Goal: Task Accomplishment & Management: Complete application form

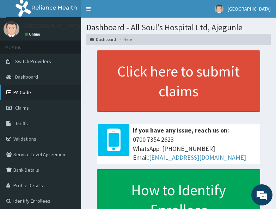
click at [35, 95] on link "PA Code" at bounding box center [40, 93] width 81 height 16
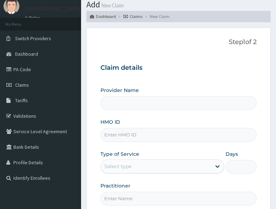
scroll to position [35, 0]
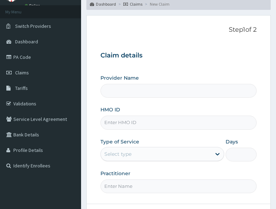
click at [118, 120] on input "HMO ID" at bounding box center [178, 123] width 156 height 14
paste input "LTR/10022/B"
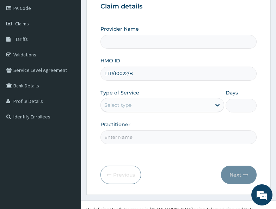
scroll to position [100, 0]
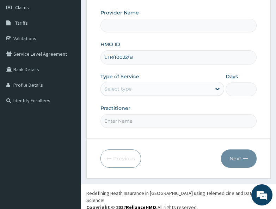
type input "LTR/10022/B"
click at [129, 88] on div "Select type" at bounding box center [117, 88] width 27 height 7
type input "All Soul's Hospital Ltd, Ajegunle"
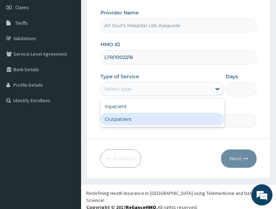
click at [129, 120] on div "Outpatient" at bounding box center [162, 119] width 124 height 13
type input "1"
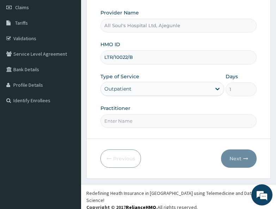
click at [130, 117] on input "Practitioner" at bounding box center [178, 121] width 156 height 14
type input "Dr [PERSON_NAME]"
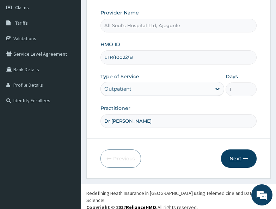
click at [239, 158] on button "Next" at bounding box center [239, 158] width 36 height 18
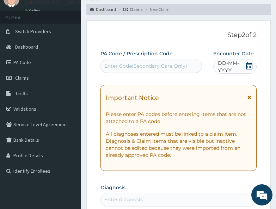
scroll to position [0, 0]
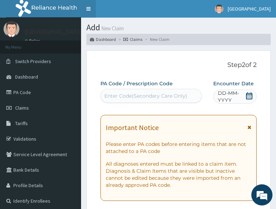
click at [87, 8] on link "Toggle navigation" at bounding box center [88, 9] width 15 height 18
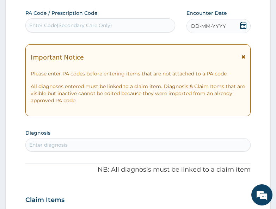
click at [243, 22] on icon at bounding box center [243, 25] width 7 height 7
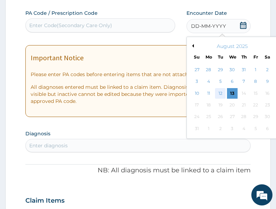
click at [219, 94] on div "12" at bounding box center [220, 93] width 11 height 11
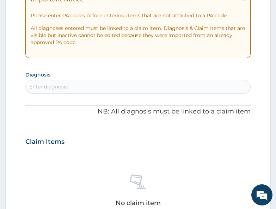
scroll to position [141, 0]
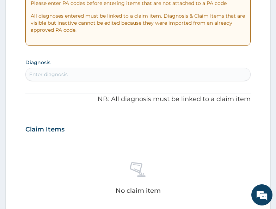
click at [68, 72] on div "Enter diagnosis" at bounding box center [48, 74] width 38 height 7
click at [112, 76] on div "Enter diagnosis" at bounding box center [138, 74] width 224 height 11
click at [72, 74] on div "Enter diagnosis" at bounding box center [138, 74] width 224 height 11
click at [134, 64] on section "Diagnosis Enter diagnosis" at bounding box center [137, 69] width 225 height 24
click at [98, 74] on div "Enter diagnosis" at bounding box center [138, 74] width 224 height 11
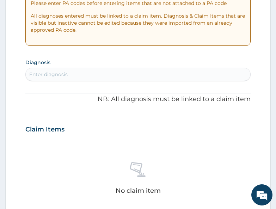
click at [130, 71] on div "Enter diagnosis" at bounding box center [138, 74] width 224 height 11
type input "myalgia"
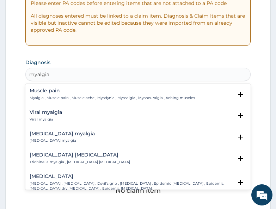
click at [49, 92] on h4 "Muscle pain" at bounding box center [112, 90] width 165 height 5
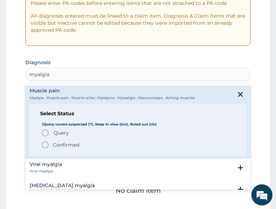
click at [62, 130] on span "Query" at bounding box center [61, 132] width 15 height 7
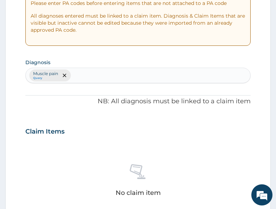
click at [122, 74] on div "Muscle pain Query" at bounding box center [138, 75] width 224 height 15
type input "pud"
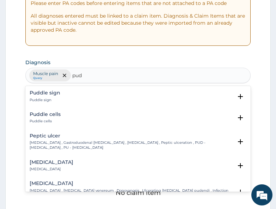
scroll to position [35, 0]
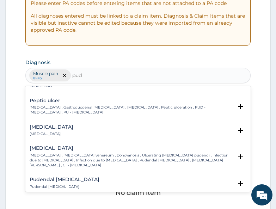
click at [52, 107] on p "Peptic ulcer , Gastroduodenal ulcer , Peptic ulcer disease , Peptic ulceration …" at bounding box center [131, 110] width 203 height 10
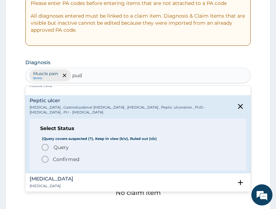
click at [61, 161] on p "Confirmed" at bounding box center [66, 159] width 26 height 7
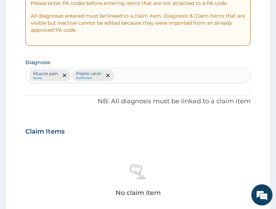
click at [191, 137] on div "Claim Items" at bounding box center [137, 130] width 225 height 18
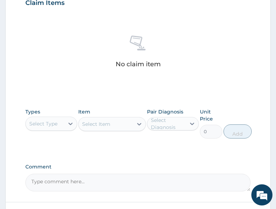
scroll to position [282, 0]
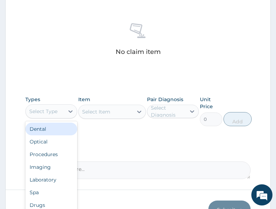
click at [53, 112] on div "Select Type" at bounding box center [43, 111] width 28 height 7
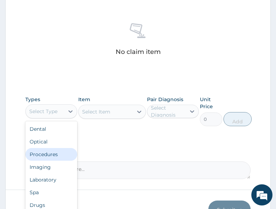
click at [50, 154] on div "Procedures" at bounding box center [51, 154] width 52 height 13
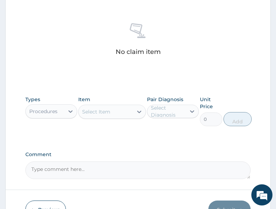
click at [105, 116] on div "Select Item" at bounding box center [106, 111] width 54 height 11
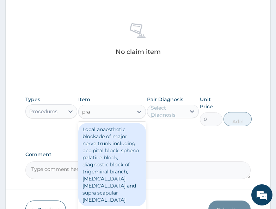
type input "prac"
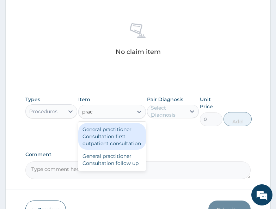
click at [94, 136] on div "General practitioner Consultation first outpatient consultation" at bounding box center [112, 136] width 68 height 27
type input "3000"
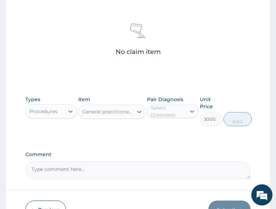
click at [178, 113] on div "Select Diagnosis" at bounding box center [168, 111] width 34 height 14
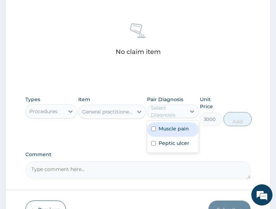
click at [172, 130] on label "Muscle pain" at bounding box center [174, 128] width 30 height 7
checkbox input "true"
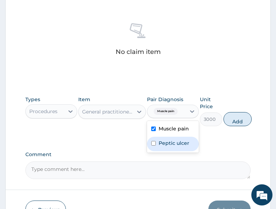
click at [172, 143] on label "Peptic ulcer" at bounding box center [174, 143] width 31 height 7
checkbox input "true"
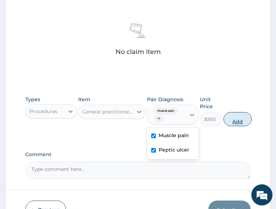
click at [239, 123] on button "Add" at bounding box center [238, 119] width 28 height 14
type input "0"
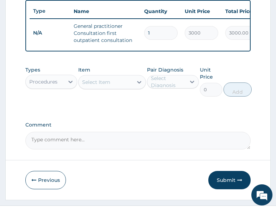
click at [62, 87] on div "Procedures" at bounding box center [45, 81] width 38 height 11
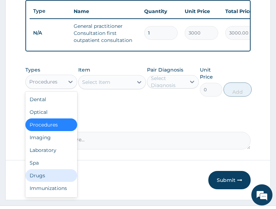
click at [47, 179] on div "Drugs" at bounding box center [51, 175] width 52 height 13
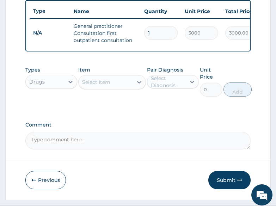
click at [97, 86] on div "Select Item" at bounding box center [96, 82] width 28 height 7
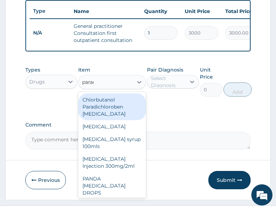
type input "parace"
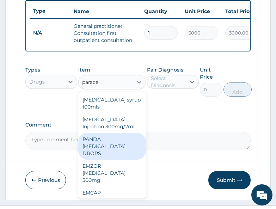
scroll to position [17, 0]
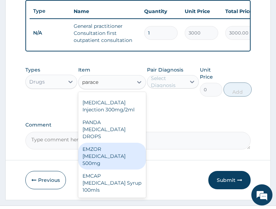
click at [102, 160] on div "EMZOR PARACETAMOL 500mg" at bounding box center [112, 156] width 68 height 27
type input "20"
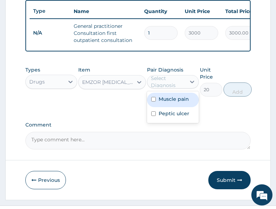
click at [166, 89] on div "Select Diagnosis" at bounding box center [168, 82] width 34 height 14
click at [171, 103] on label "Muscle pain" at bounding box center [174, 99] width 30 height 7
checkbox input "true"
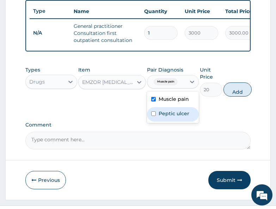
click at [176, 117] on label "Peptic ulcer" at bounding box center [174, 113] width 31 height 7
checkbox input "true"
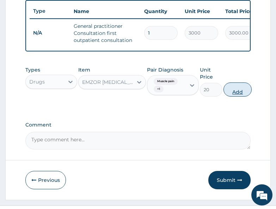
click at [232, 96] on button "Add" at bounding box center [238, 89] width 28 height 14
type input "0"
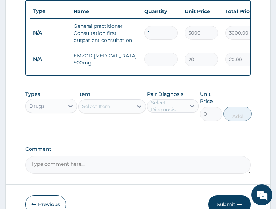
type input "18"
type input "360.00"
type input "18"
click at [127, 135] on div "Types Drugs Item Select Item Pair Diagnosis Select Diagnosis Unit Price 0 Add" at bounding box center [137, 111] width 225 height 48
click at [99, 110] on div "Select Item" at bounding box center [96, 106] width 28 height 7
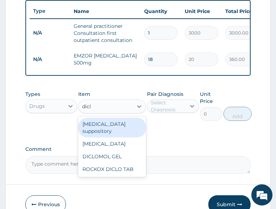
type input "diclo"
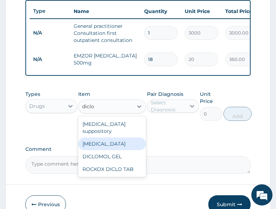
click at [104, 144] on div "Diclofenac" at bounding box center [112, 143] width 68 height 13
type input "300"
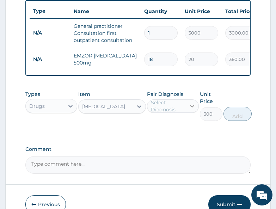
click at [187, 110] on div at bounding box center [192, 106] width 13 height 13
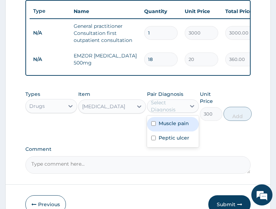
click at [178, 127] on label "Muscle pain" at bounding box center [174, 123] width 30 height 7
checkbox input "true"
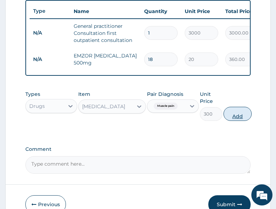
click at [246, 117] on button "Add" at bounding box center [238, 114] width 28 height 14
type input "0"
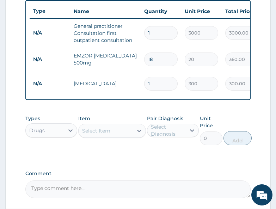
click at [93, 156] on div "Types Drugs Item Select Item Pair Diagnosis Select Diagnosis Unit Price 0 Add" at bounding box center [137, 135] width 225 height 48
click at [108, 134] on div "Select Item" at bounding box center [96, 130] width 28 height 7
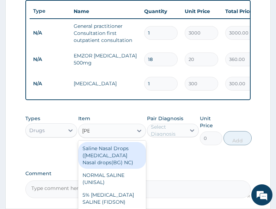
type input "sali"
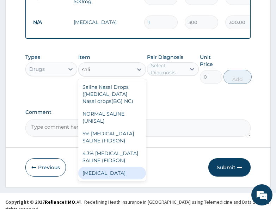
scroll to position [350, 0]
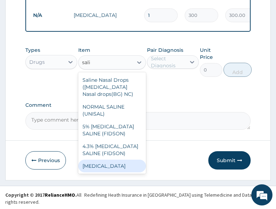
click at [108, 172] on div "Methyl salicylate" at bounding box center [112, 166] width 68 height 13
type input "500"
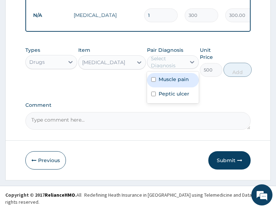
click at [172, 65] on div "Select Diagnosis" at bounding box center [168, 62] width 34 height 14
click at [170, 83] on label "Muscle pain" at bounding box center [174, 79] width 30 height 7
checkbox input "true"
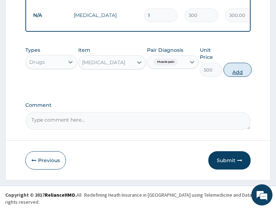
click at [240, 72] on button "Add" at bounding box center [238, 70] width 28 height 14
type input "0"
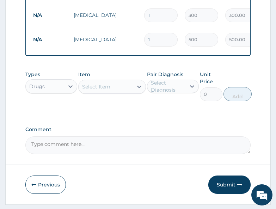
click at [97, 90] on div "Select Item" at bounding box center [96, 86] width 28 height 7
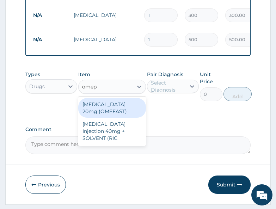
type input "omepr"
click at [104, 115] on div "OMEPRAZOLE 20mg (OMEFAST)" at bounding box center [112, 108] width 68 height 20
type input "70"
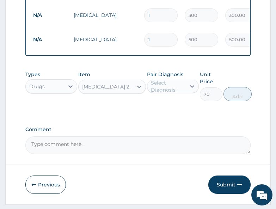
click at [157, 92] on div "Select Diagnosis" at bounding box center [168, 86] width 34 height 14
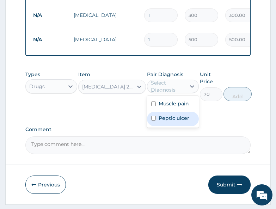
click at [168, 122] on label "Peptic ulcer" at bounding box center [174, 118] width 31 height 7
checkbox input "true"
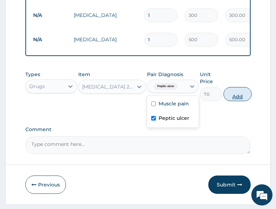
click at [236, 101] on button "Add" at bounding box center [238, 94] width 28 height 14
type input "0"
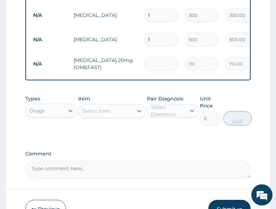
type input "0.00"
type input "2"
type input "140.00"
type input "28"
type input "1960.00"
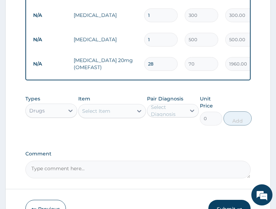
type input "28"
click at [115, 117] on div "Select Item" at bounding box center [106, 110] width 54 height 11
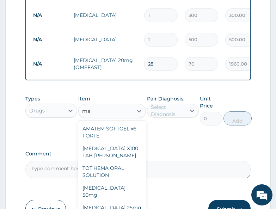
type input "m"
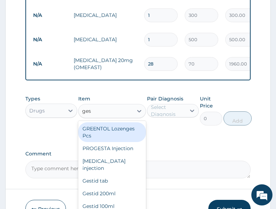
type input "gest"
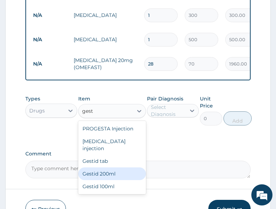
click at [110, 170] on div "Gestid 200ml" at bounding box center [112, 173] width 68 height 13
type input "900"
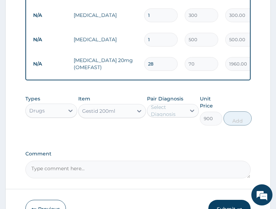
click at [166, 116] on div "Select Diagnosis" at bounding box center [168, 111] width 34 height 14
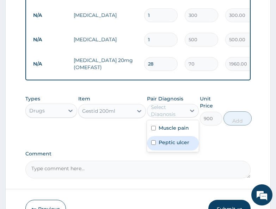
click at [170, 146] on label "Peptic ulcer" at bounding box center [174, 142] width 31 height 7
checkbox input "true"
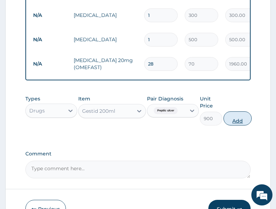
click at [238, 126] on button "Add" at bounding box center [238, 118] width 28 height 14
type input "0"
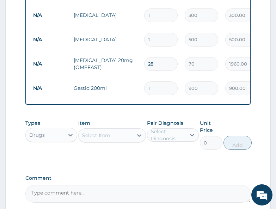
click at [132, 160] on div "Types Drugs Item Select Item Pair Diagnosis Select Diagnosis Unit Price 0 Add" at bounding box center [137, 140] width 225 height 48
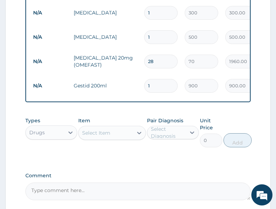
scroll to position [423, 0]
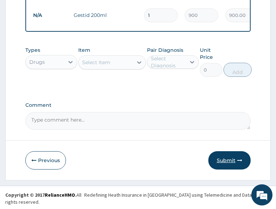
click at [225, 166] on button "Submit" at bounding box center [229, 160] width 42 height 18
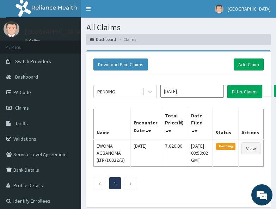
click at [169, 20] on section "All Claims Dashboard Claims" at bounding box center [178, 31] width 195 height 27
click at [247, 65] on link "Add Claim" at bounding box center [249, 65] width 30 height 12
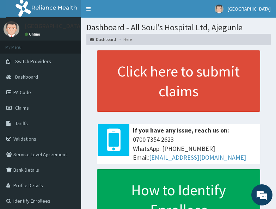
click at [269, 68] on div "Click here to submit claims If you have any issue, reach us on: 0700 7354 2623 …" at bounding box center [178, 140] width 184 height 180
click at [25, 92] on link "PA Code" at bounding box center [40, 93] width 81 height 16
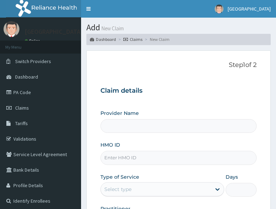
type input "All Soul's Hospital Ltd, Ajegunle"
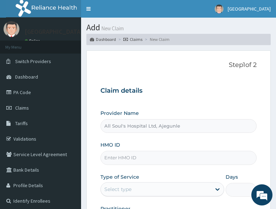
click at [136, 157] on input "HMO ID" at bounding box center [178, 158] width 156 height 14
paste input "KHZ/10005/A"
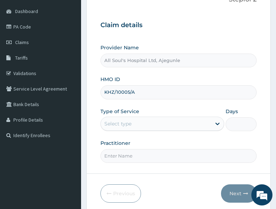
scroll to position [71, 0]
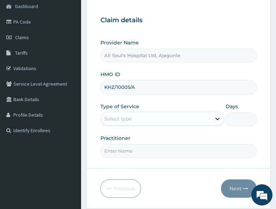
type input "KHZ/10005/A"
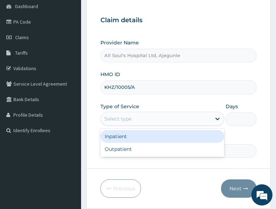
click at [136, 117] on div "Select type" at bounding box center [156, 118] width 110 height 11
click at [129, 139] on div "Inpatient" at bounding box center [162, 136] width 124 height 13
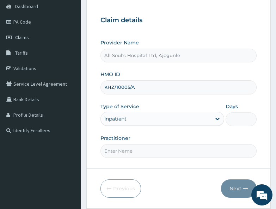
click at [238, 113] on input "Days" at bounding box center [241, 119] width 31 height 14
type input "8"
click at [140, 149] on input "Practitioner" at bounding box center [178, 151] width 156 height 14
type input "Dr [PERSON_NAME]"
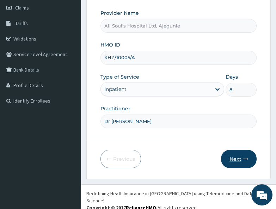
scroll to position [100, 0]
click at [246, 155] on button "Next" at bounding box center [239, 158] width 36 height 18
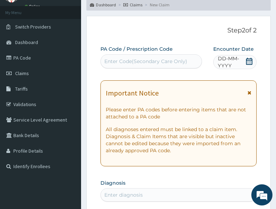
scroll to position [30, 0]
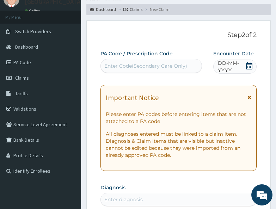
click at [137, 65] on div "Enter Code(Secondary Care Only)" at bounding box center [145, 65] width 83 height 7
paste input "PA/6638C0"
type input "PA/6638C0"
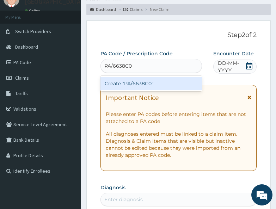
click at [139, 83] on div "Create "PA/6638C0"" at bounding box center [151, 83] width 102 height 13
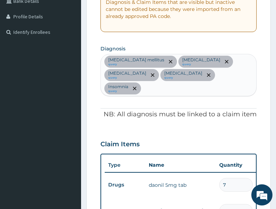
scroll to position [157, 0]
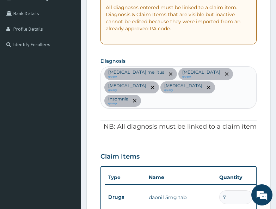
click at [225, 94] on div "Diabetes mellitus query Gastroenteritis query Sepsis query Hypertensive heart d…" at bounding box center [178, 87] width 155 height 41
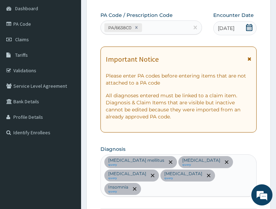
scroll to position [51, 0]
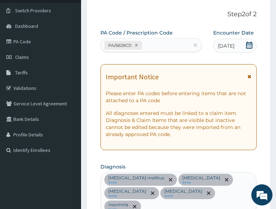
click at [152, 48] on div "PA/6638C0" at bounding box center [145, 45] width 88 height 12
paste input "PA/0D9917"
type input "PA/0D9917"
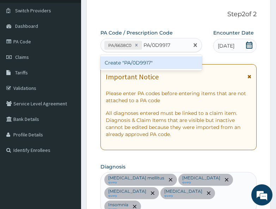
click at [157, 63] on div "Create "PA/0D9917"" at bounding box center [151, 62] width 102 height 13
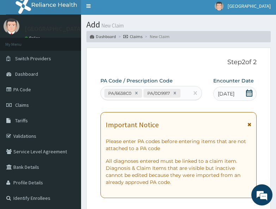
scroll to position [0, 0]
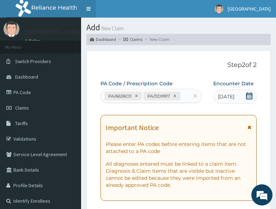
click at [88, 10] on link "Toggle navigation" at bounding box center [88, 9] width 15 height 18
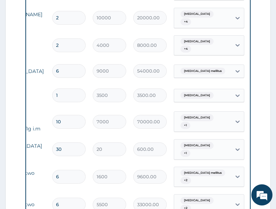
drag, startPoint x: 108, startPoint y: 125, endPoint x: 136, endPoint y: 120, distance: 28.0
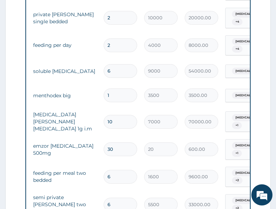
scroll to position [0, 7]
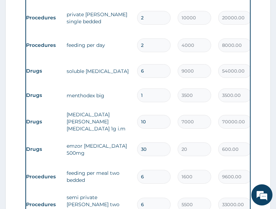
drag, startPoint x: 125, startPoint y: 119, endPoint x: 93, endPoint y: 120, distance: 32.1
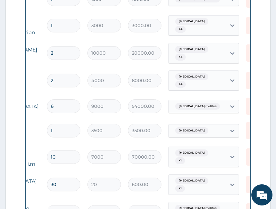
scroll to position [0, 129]
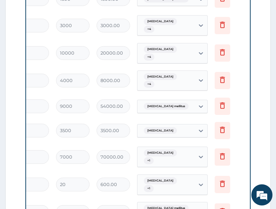
drag, startPoint x: 94, startPoint y: 97, endPoint x: 139, endPoint y: 97, distance: 45.5
click at [222, 75] on icon at bounding box center [222, 79] width 8 height 8
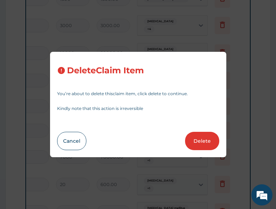
drag, startPoint x: 200, startPoint y: 139, endPoint x: 203, endPoint y: 129, distance: 10.0
click at [200, 139] on button "Delete" at bounding box center [202, 141] width 34 height 18
type input "6"
type input "9000"
type input "54000.00"
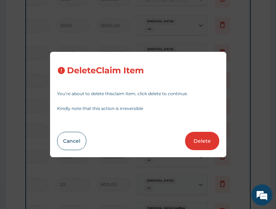
type input "1"
type input "3500"
type input "3500.00"
type input "10"
type input "7000"
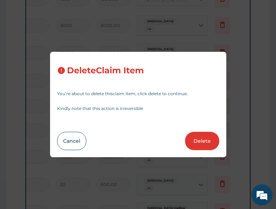
type input "70000.00"
type input "30"
type input "20"
type input "600.00"
type input "6"
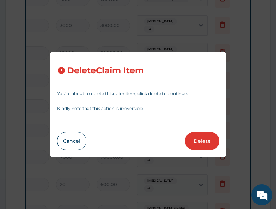
type input "1600"
type input "9600.00"
type input "5500"
type input "33000.00"
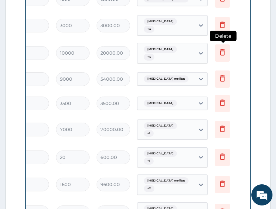
click at [219, 48] on icon at bounding box center [222, 52] width 8 height 8
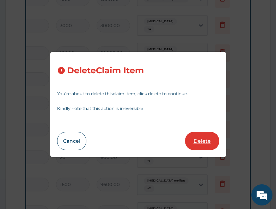
click at [208, 141] on button "Delete" at bounding box center [202, 141] width 34 height 18
type input "6"
type input "9000"
type input "54000.00"
type input "1"
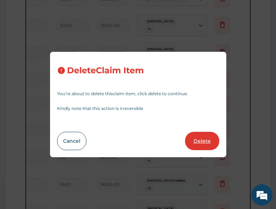
type input "3500"
type input "3500.00"
type input "10"
type input "7000"
type input "70000.00"
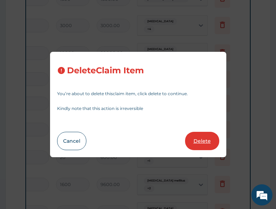
type input "30"
type input "20"
type input "600.00"
type input "6"
type input "1600"
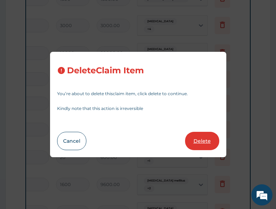
type input "9600.00"
type input "5500"
type input "33000.00"
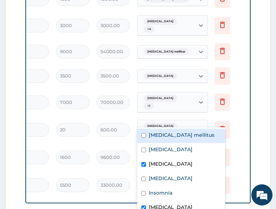
drag, startPoint x: 198, startPoint y: 114, endPoint x: 108, endPoint y: 110, distance: 90.0
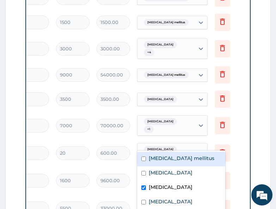
scroll to position [494, 0]
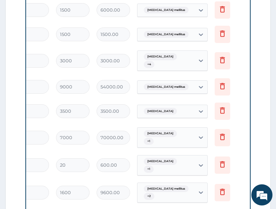
click at [239, 126] on td "Delete" at bounding box center [228, 138] width 35 height 24
drag, startPoint x: 239, startPoint y: 128, endPoint x: 136, endPoint y: 129, distance: 102.2
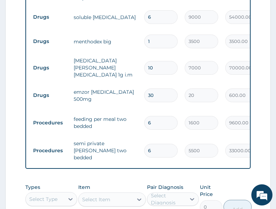
scroll to position [599, 0]
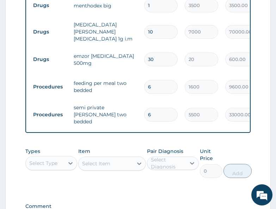
click at [156, 108] on input "6" at bounding box center [160, 115] width 33 height 14
type input "0.00"
type input "8"
type input "44000.00"
type input "8"
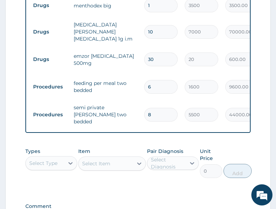
click at [159, 80] on input "6" at bounding box center [160, 87] width 33 height 14
type input "0.00"
type input "8"
type input "12800.00"
type input "8"
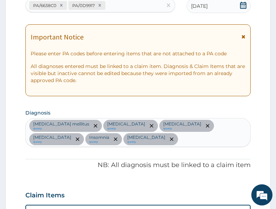
scroll to position [35, 0]
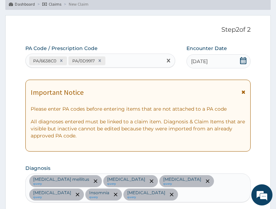
click at [117, 60] on div "PA/6638C0 PA/0D9917" at bounding box center [94, 61] width 136 height 12
paste input "PA/4A1EF6"
type input "PA/4A1EF6"
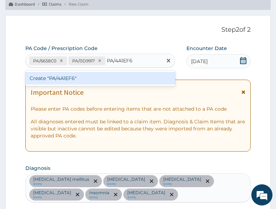
click at [118, 74] on div "Create "PA/4A1EF6"" at bounding box center [99, 78] width 149 height 13
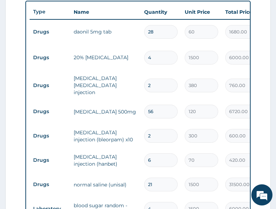
scroll to position [287, 0]
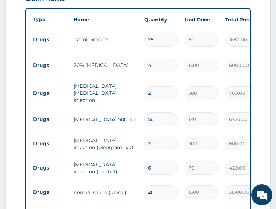
click at [154, 114] on input "56" at bounding box center [160, 119] width 33 height 14
type input "5"
type input "600.00"
type input "0.00"
type input "4"
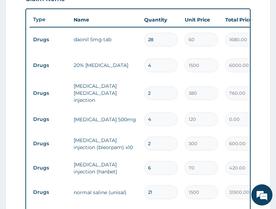
type input "480.00"
type input "42"
type input "5040.00"
type input "42"
click at [158, 41] on input "28" at bounding box center [160, 40] width 33 height 14
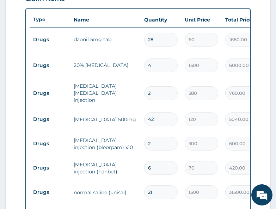
type input "2"
type input "120.00"
type input "21"
type input "1260.00"
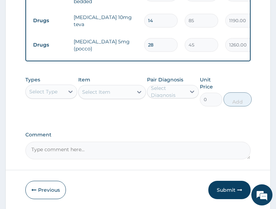
scroll to position [732, 0]
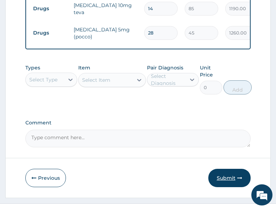
type input "21"
click at [232, 169] on button "Submit" at bounding box center [229, 178] width 42 height 18
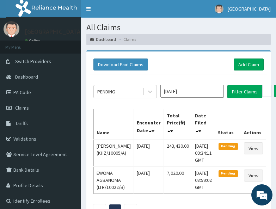
click at [162, 56] on div "Download Paid Claims Add Claim" at bounding box center [178, 64] width 177 height 19
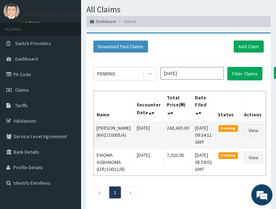
scroll to position [35, 0]
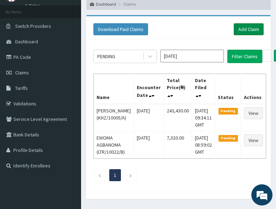
click at [248, 32] on link "Add Claim" at bounding box center [249, 29] width 30 height 12
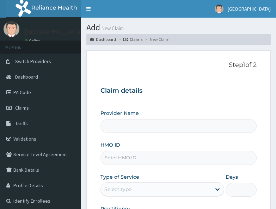
type input "All Soul's Hospital Ltd, Ajegunle"
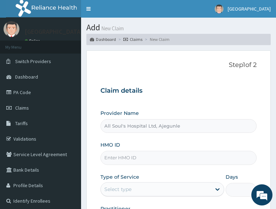
click at [170, 146] on div "HMO ID" at bounding box center [178, 152] width 156 height 23
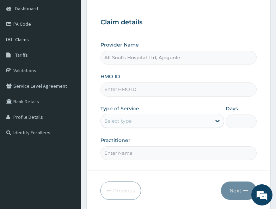
scroll to position [71, 0]
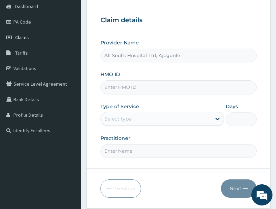
click at [131, 80] on div "HMO ID" at bounding box center [178, 82] width 156 height 23
click at [131, 88] on input "HMO ID" at bounding box center [178, 87] width 156 height 14
paste input "LTR/10022/F"
type input "LTR/10022/F"
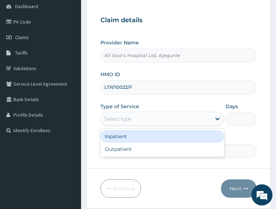
click at [141, 117] on div "Select type" at bounding box center [156, 118] width 110 height 11
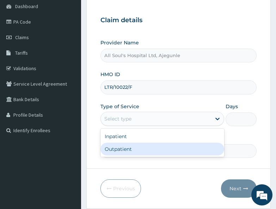
click at [143, 149] on div "Outpatient" at bounding box center [162, 149] width 124 height 13
type input "1"
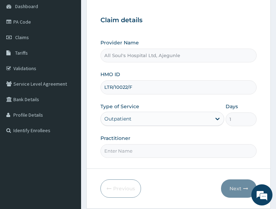
click at [150, 149] on input "Practitioner" at bounding box center [178, 151] width 156 height 14
type input "Dr [PERSON_NAME]"
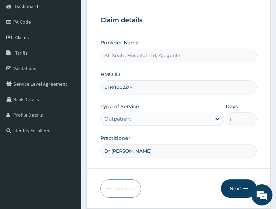
click at [233, 182] on button "Next" at bounding box center [239, 188] width 36 height 18
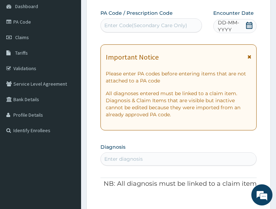
click at [248, 24] on icon at bounding box center [249, 25] width 7 height 7
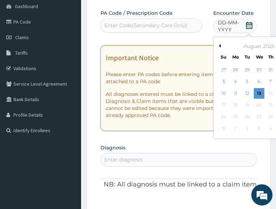
drag, startPoint x: 246, startPoint y: 92, endPoint x: 238, endPoint y: 94, distance: 7.7
click at [246, 92] on div "12" at bounding box center [247, 93] width 11 height 11
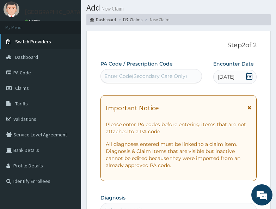
scroll to position [0, 0]
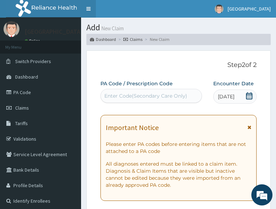
click at [93, 9] on link "Toggle navigation" at bounding box center [88, 9] width 15 height 18
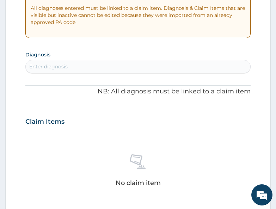
scroll to position [141, 0]
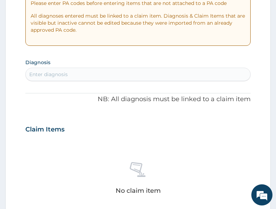
click at [79, 73] on div "Enter diagnosis" at bounding box center [138, 74] width 224 height 11
type input "[MEDICAL_DATA]"
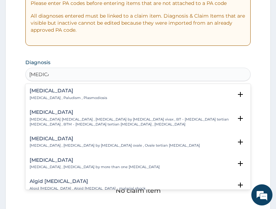
click at [49, 95] on div "[MEDICAL_DATA] [MEDICAL_DATA] , Paludism , Plasmodiosis" at bounding box center [69, 94] width 78 height 12
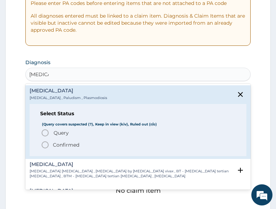
click at [52, 145] on span "Confirmed" at bounding box center [138, 145] width 195 height 8
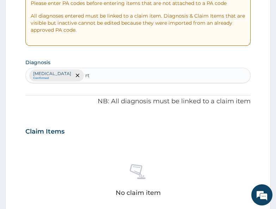
type input "rti"
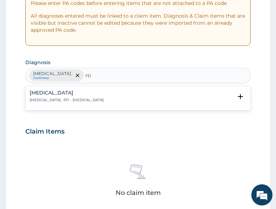
click at [66, 98] on p "[MEDICAL_DATA] , RTI - [MEDICAL_DATA]" at bounding box center [67, 100] width 74 height 5
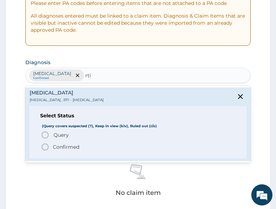
click at [61, 134] on span "Query" at bounding box center [61, 134] width 15 height 7
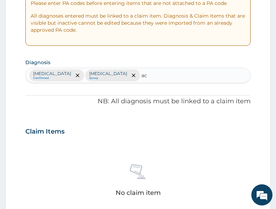
type input "acd"
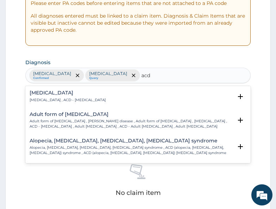
click at [63, 102] on p "[MEDICAL_DATA] , ACD - [MEDICAL_DATA]" at bounding box center [68, 100] width 76 height 5
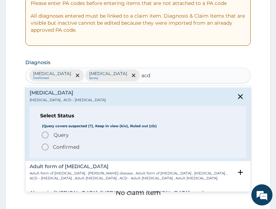
click at [57, 133] on span "Query" at bounding box center [61, 134] width 15 height 7
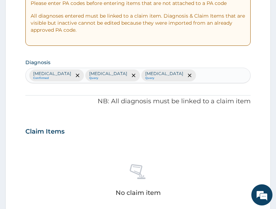
click at [195, 139] on div "Claim Items" at bounding box center [137, 130] width 225 height 18
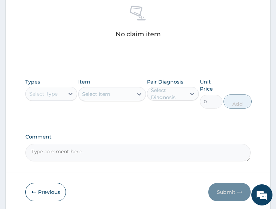
scroll to position [317, 0]
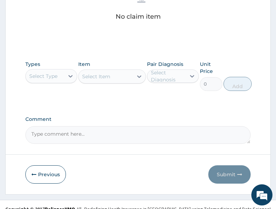
click at [40, 75] on div "Select Type" at bounding box center [43, 76] width 28 height 7
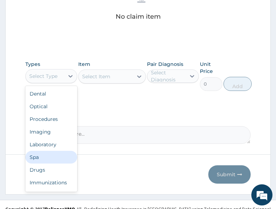
scroll to position [24, 0]
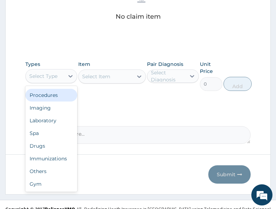
click at [42, 98] on div "Procedures" at bounding box center [51, 95] width 52 height 13
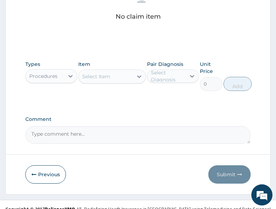
click at [139, 124] on div "Comment" at bounding box center [137, 129] width 225 height 27
click at [146, 100] on div "Types Procedures Item Select Item Pair Diagnosis Select Diagnosis Unit Price 0 …" at bounding box center [137, 81] width 225 height 48
click at [119, 78] on div "Select Item" at bounding box center [106, 76] width 54 height 11
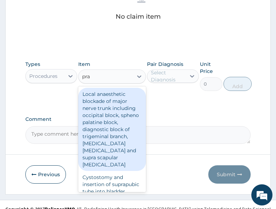
type input "prac"
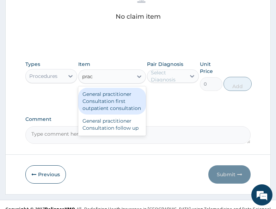
click at [118, 94] on div "General practitioner Consultation first outpatient consultation" at bounding box center [112, 101] width 68 height 27
type input "3000"
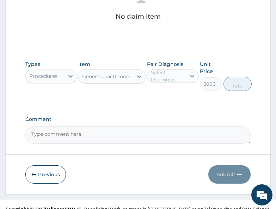
click at [157, 73] on div "Select Diagnosis" at bounding box center [168, 76] width 34 height 14
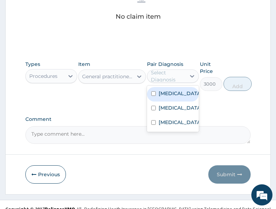
click at [169, 97] on div "Malaria" at bounding box center [173, 94] width 52 height 14
checkbox input "true"
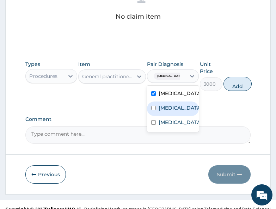
drag, startPoint x: 167, startPoint y: 111, endPoint x: 165, endPoint y: 131, distance: 19.8
click at [167, 111] on label "Respiratory tract infection" at bounding box center [180, 107] width 43 height 7
checkbox input "true"
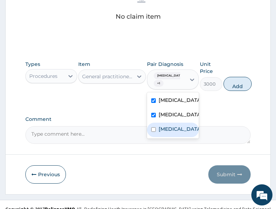
click at [165, 133] on label "Allergic contact dermatitis" at bounding box center [180, 129] width 43 height 7
checkbox input "true"
click at [226, 86] on button "Add" at bounding box center [238, 84] width 28 height 14
type input "0"
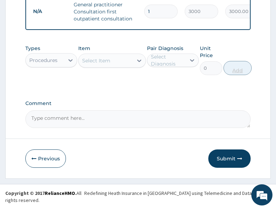
scroll to position [302, 0]
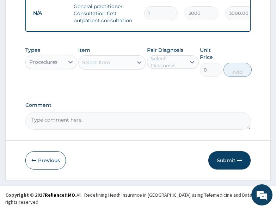
click at [55, 66] on div "Procedures" at bounding box center [43, 62] width 28 height 7
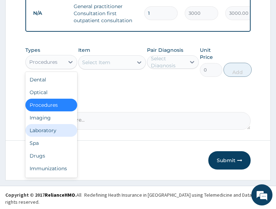
click at [50, 132] on div "Laboratory" at bounding box center [51, 130] width 52 height 13
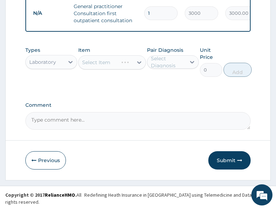
click at [149, 91] on div "Types Laboratory Item Select Item Pair Diagnosis Select Diagnosis Unit Price 0 …" at bounding box center [137, 67] width 225 height 48
click at [110, 68] on div "Select Item" at bounding box center [106, 62] width 54 height 11
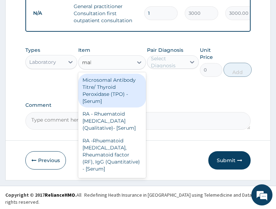
type input "mala"
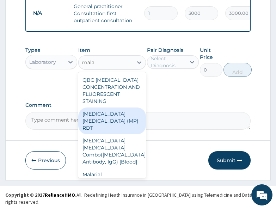
click at [104, 129] on div "MALARIA PARASITE (MP) RDT" at bounding box center [112, 121] width 68 height 27
type input "1500"
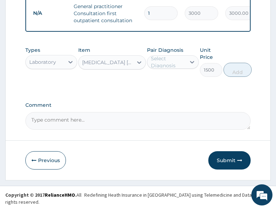
click at [161, 69] on div "Select Diagnosis" at bounding box center [168, 62] width 34 height 14
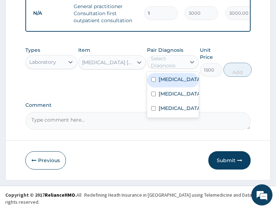
click at [164, 87] on div "Malaria" at bounding box center [173, 80] width 52 height 14
checkbox input "true"
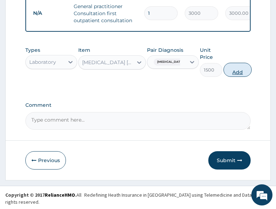
click at [240, 77] on button "Add" at bounding box center [238, 70] width 28 height 14
type input "0"
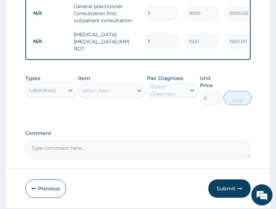
click at [106, 92] on div "Select Item" at bounding box center [96, 90] width 28 height 7
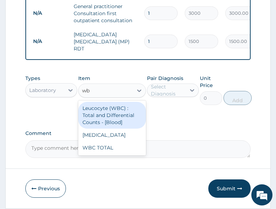
type input "wbc"
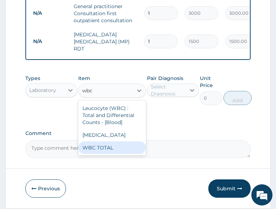
click at [104, 151] on div "WBC TOTAL" at bounding box center [112, 147] width 68 height 13
type input "1500"
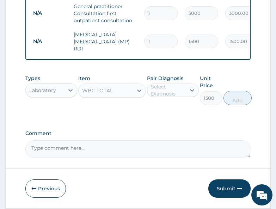
click at [169, 97] on div "Select Diagnosis" at bounding box center [173, 90] width 52 height 13
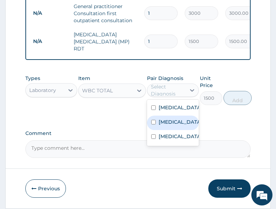
click at [173, 125] on label "Respiratory tract infection" at bounding box center [180, 121] width 43 height 7
checkbox input "true"
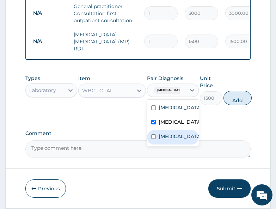
click at [173, 140] on label "Allergic contact dermatitis" at bounding box center [180, 136] width 43 height 7
checkbox input "true"
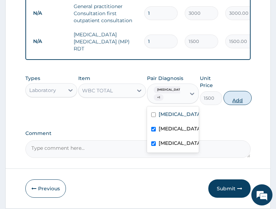
click at [248, 97] on button "Add" at bounding box center [238, 98] width 28 height 14
type input "0"
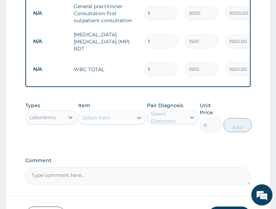
drag, startPoint x: 152, startPoint y: 138, endPoint x: 105, endPoint y: 132, distance: 46.6
click at [147, 138] on div "Types Laboratory Item Select Item Pair Diagnosis Select Diagnosis Unit Price 0 …" at bounding box center [137, 122] width 225 height 48
click at [53, 117] on div "Laboratory" at bounding box center [42, 117] width 27 height 7
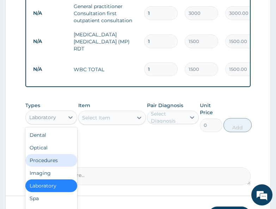
scroll to position [24, 0]
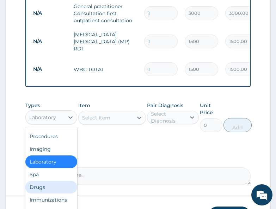
click at [46, 188] on div "Drugs" at bounding box center [51, 187] width 52 height 13
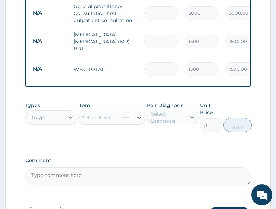
click at [98, 118] on div "Select Item" at bounding box center [96, 117] width 28 height 7
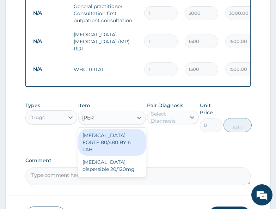
type input "coart"
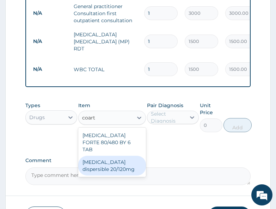
click at [115, 163] on div "Coartem dispersible 20/120mg" at bounding box center [112, 166] width 68 height 20
type input "95"
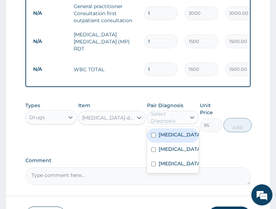
click at [155, 118] on div "Select Diagnosis" at bounding box center [168, 117] width 34 height 14
drag, startPoint x: 175, startPoint y: 139, endPoint x: 203, endPoint y: 136, distance: 28.7
click at [184, 137] on div "Malaria" at bounding box center [173, 135] width 52 height 14
checkbox input "true"
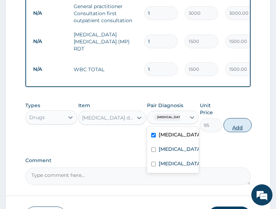
click at [241, 130] on button "Add" at bounding box center [238, 125] width 28 height 14
type input "0"
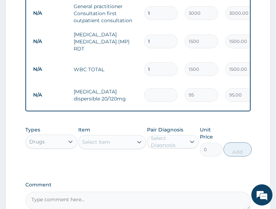
type input "0.00"
type input "6"
type input "570.00"
type input "6"
click at [121, 168] on div "Types Drugs Item Select Item Pair Diagnosis Select Diagnosis Unit Price 0 Add" at bounding box center [137, 147] width 225 height 48
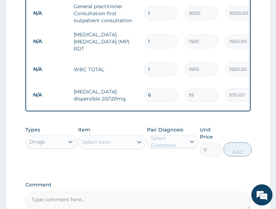
click at [109, 140] on div "Select Item" at bounding box center [96, 142] width 28 height 7
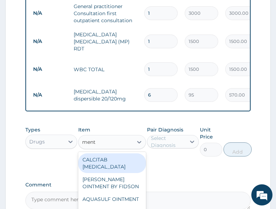
type input "menth"
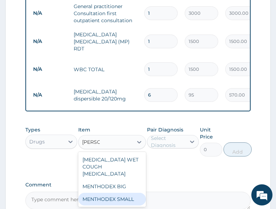
click at [113, 197] on div "MENTHODEX SMALL" at bounding box center [112, 199] width 68 height 13
type input "2500"
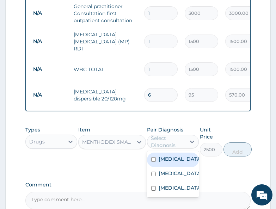
click at [166, 145] on div "Select Diagnosis" at bounding box center [168, 142] width 34 height 14
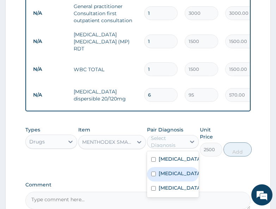
click at [170, 177] on label "Respiratory tract infection" at bounding box center [180, 173] width 43 height 7
checkbox input "true"
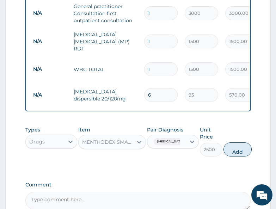
click at [242, 150] on button "Add" at bounding box center [238, 149] width 28 height 14
type input "0"
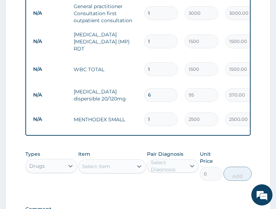
click at [163, 184] on div "Types Drugs Item Select Item Pair Diagnosis Select Diagnosis Unit Price 0 Add" at bounding box center [137, 165] width 225 height 37
click at [109, 167] on div "Select Item" at bounding box center [96, 166] width 28 height 7
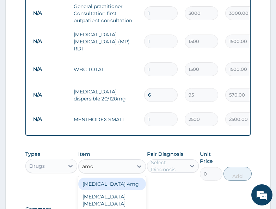
type input "amox"
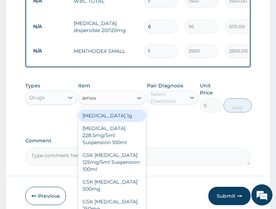
scroll to position [372, 0]
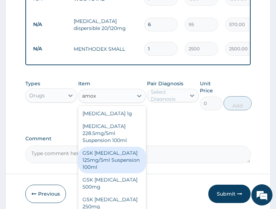
drag, startPoint x: 105, startPoint y: 163, endPoint x: 22, endPoint y: 173, distance: 83.8
click at [105, 163] on div "GSK AMOXIL 125mg/5ml Suspension 100ml" at bounding box center [112, 160] width 68 height 27
type input "7500"
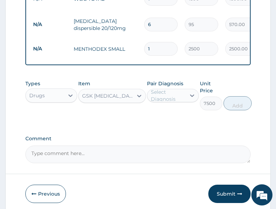
drag, startPoint x: 212, startPoint y: 152, endPoint x: 188, endPoint y: 148, distance: 24.8
click at [212, 152] on textarea "Comment" at bounding box center [137, 155] width 225 height 18
click at [171, 95] on div "Select Diagnosis" at bounding box center [168, 95] width 34 height 14
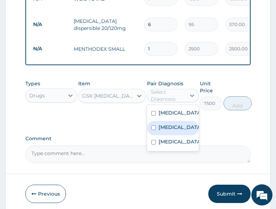
click at [163, 131] on label "Respiratory tract infection" at bounding box center [180, 127] width 43 height 7
checkbox input "true"
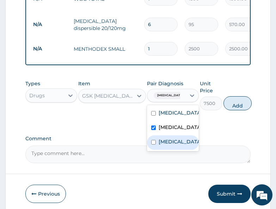
click at [167, 145] on label "Allergic contact dermatitis" at bounding box center [180, 141] width 43 height 7
checkbox input "true"
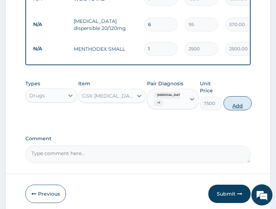
click at [237, 106] on button "Add" at bounding box center [238, 103] width 28 height 14
type input "0"
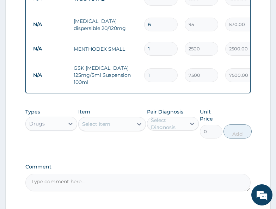
click at [107, 123] on div "Select Item" at bounding box center [96, 124] width 28 height 7
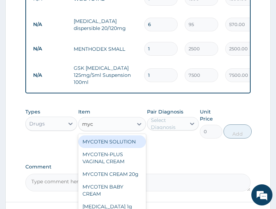
type input "myco"
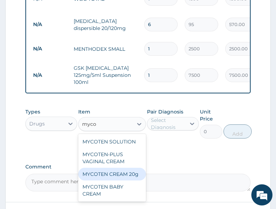
click at [118, 178] on div "MYCOTEN CREAM 20g" at bounding box center [112, 174] width 68 height 13
type input "1000"
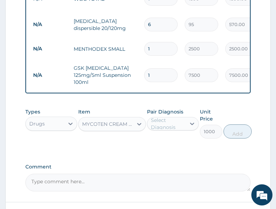
click at [177, 121] on div "Select Diagnosis" at bounding box center [168, 124] width 34 height 14
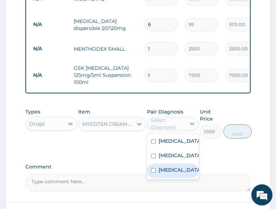
click at [173, 173] on label "Allergic contact dermatitis" at bounding box center [180, 169] width 43 height 7
checkbox input "true"
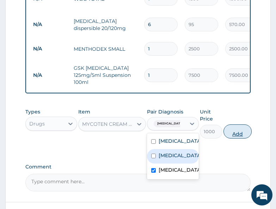
click at [244, 133] on button "Add" at bounding box center [238, 131] width 28 height 14
type input "0"
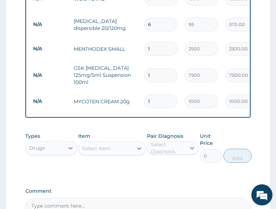
click at [116, 175] on div "Types Drugs Item Select Item Pair Diagnosis Select Diagnosis Unit Price 0 Add" at bounding box center [137, 153] width 225 height 48
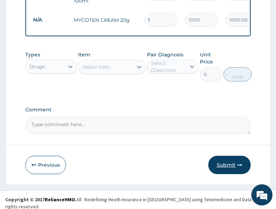
click at [238, 162] on button "Submit" at bounding box center [229, 165] width 42 height 18
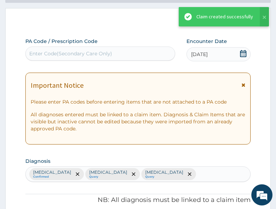
scroll to position [454, 0]
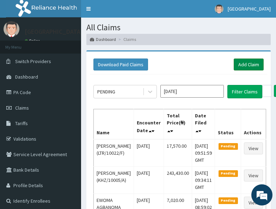
click at [252, 63] on link "Add Claim" at bounding box center [249, 65] width 30 height 12
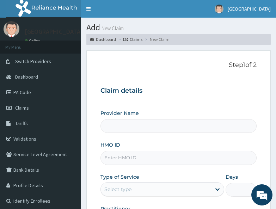
type input "All Soul's Hospital Ltd, Ajegunle"
